Goal: Task Accomplishment & Management: Manage account settings

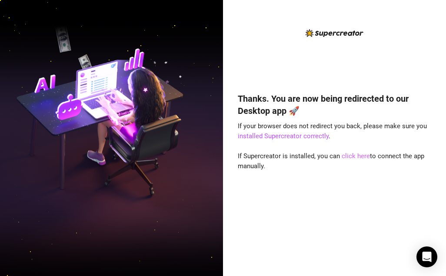
click at [355, 154] on link "click here" at bounding box center [355, 156] width 28 height 8
click at [264, 221] on div "Thanks. You are now being redirected to our Desktop app 🚀 If your browser does …" at bounding box center [335, 171] width 194 height 181
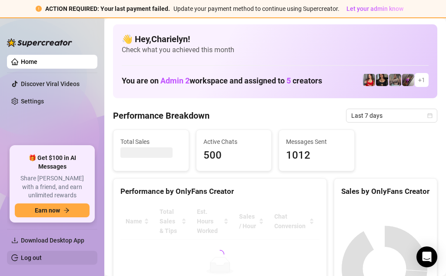
click at [33, 257] on link "Log out" at bounding box center [31, 257] width 21 height 7
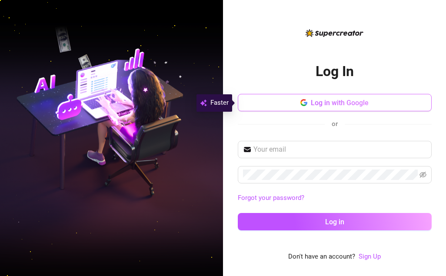
click at [340, 101] on span "Log in with Google" at bounding box center [339, 103] width 58 height 8
